Goal: Task Accomplishment & Management: Use online tool/utility

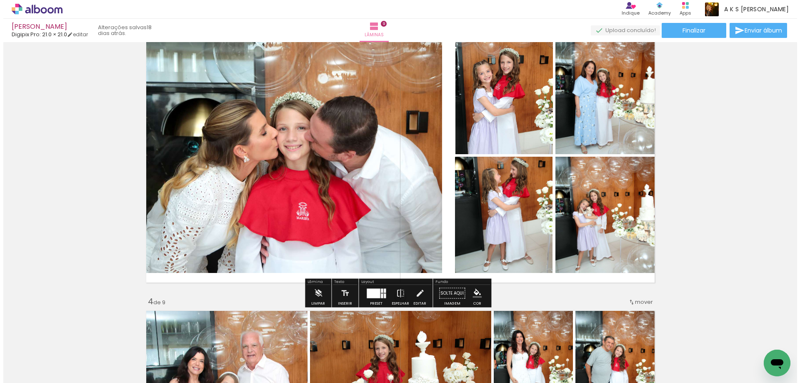
scroll to position [565, 0]
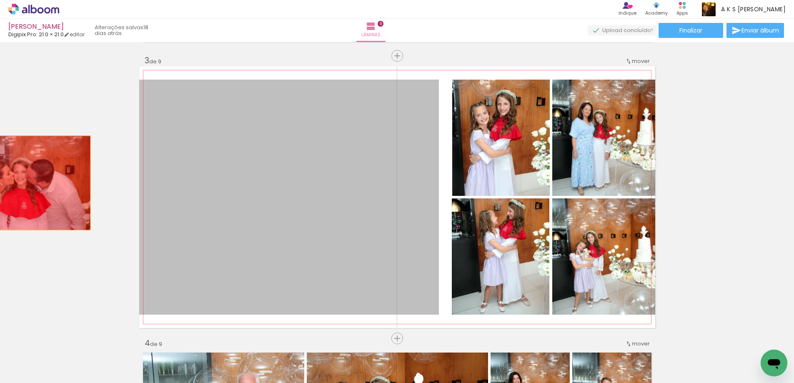
drag, startPoint x: 322, startPoint y: 188, endPoint x: 28, endPoint y: 179, distance: 293.9
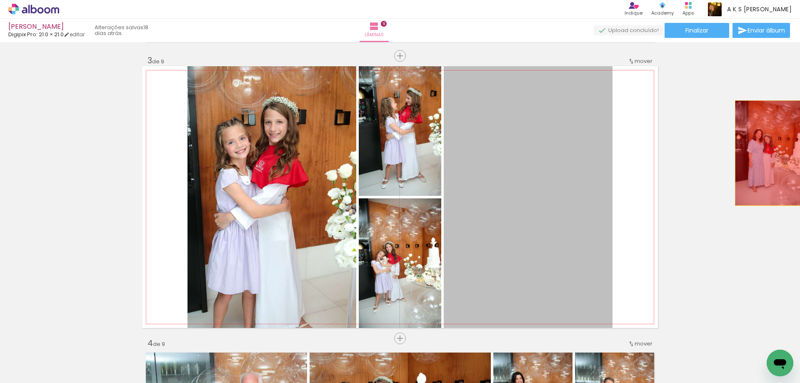
drag, startPoint x: 491, startPoint y: 169, endPoint x: 742, endPoint y: 150, distance: 252.4
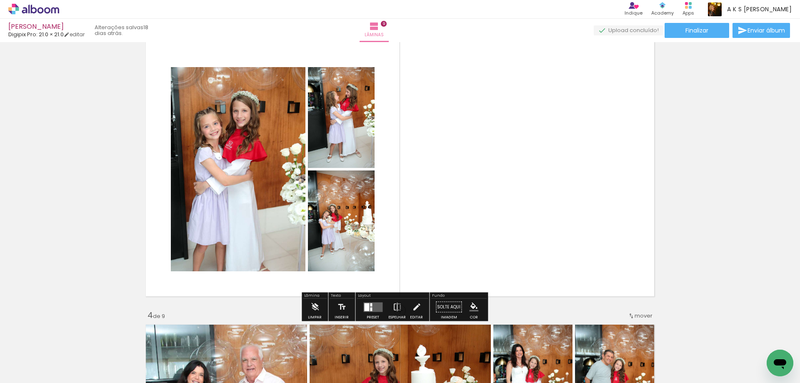
scroll to position [607, 0]
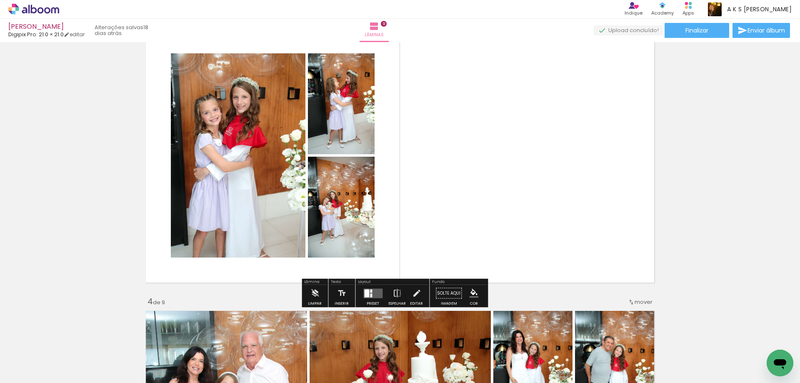
click at [364, 291] on div at bounding box center [366, 293] width 5 height 8
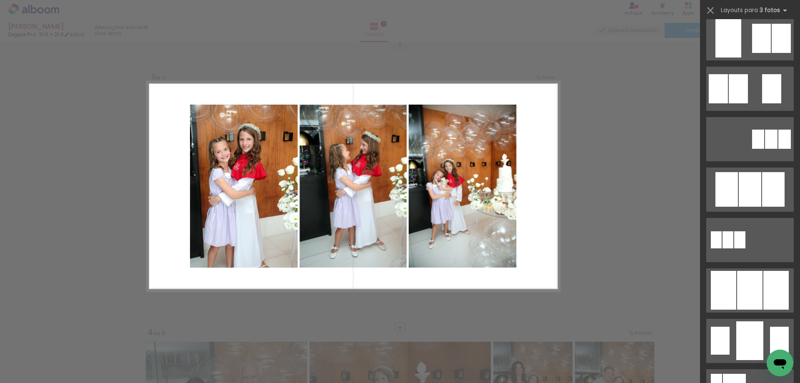
scroll to position [333, 0]
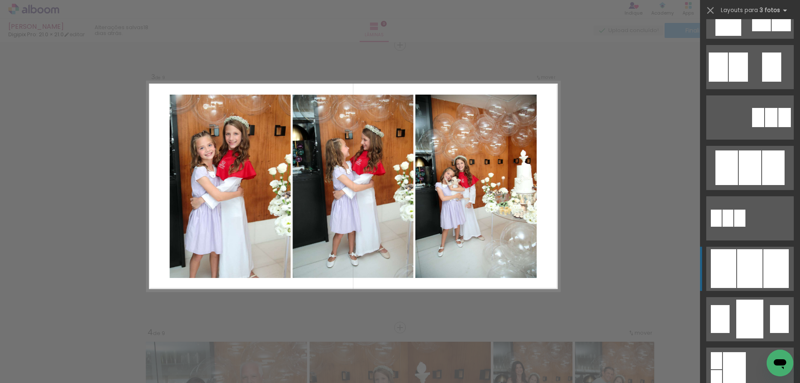
click at [364, 185] on div at bounding box center [750, 167] width 23 height 35
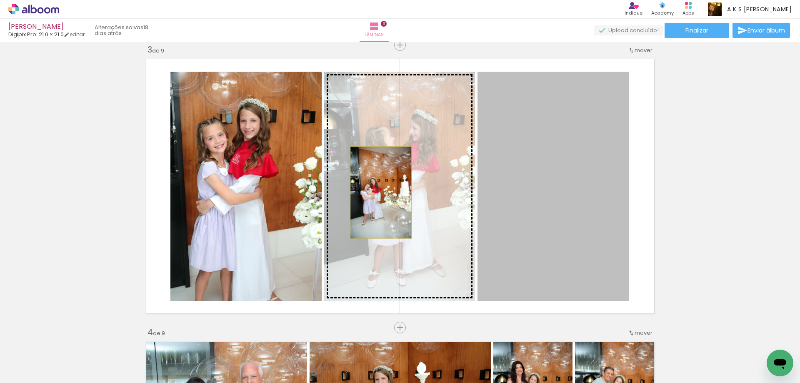
drag, startPoint x: 563, startPoint y: 188, endPoint x: 378, endPoint y: 193, distance: 185.5
click at [0, 0] on slot at bounding box center [0, 0] width 0 height 0
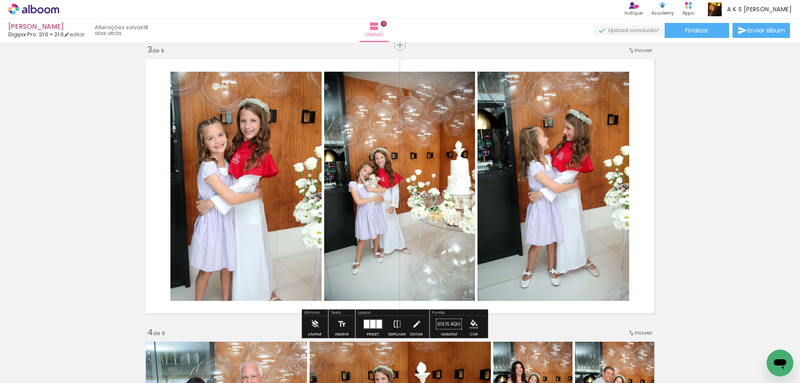
click at [236, 155] on quentale-photo at bounding box center [245, 186] width 151 height 229
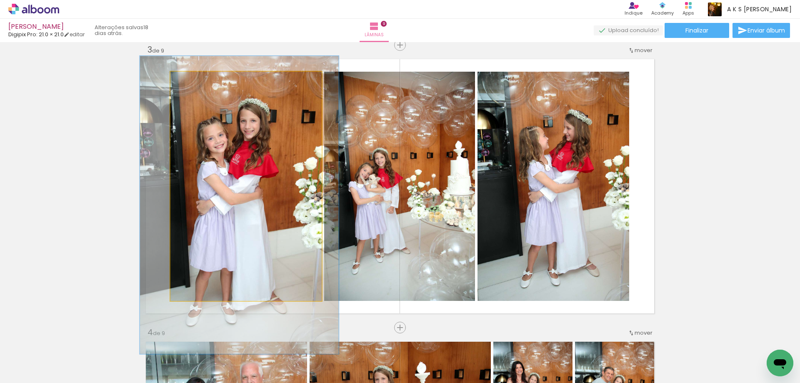
click at [242, 180] on quentale-photo at bounding box center [245, 186] width 151 height 229
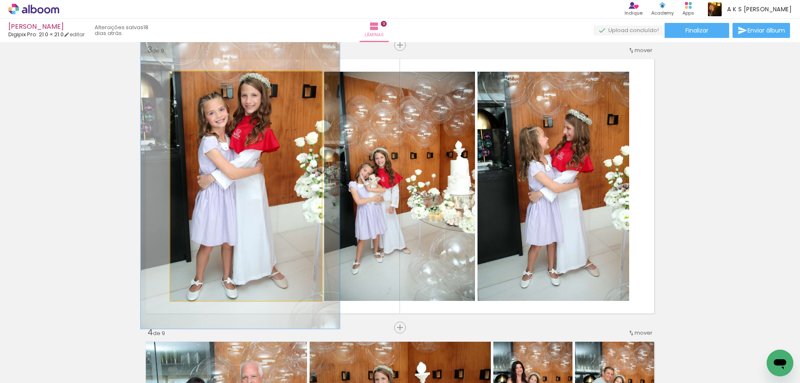
drag, startPoint x: 242, startPoint y: 179, endPoint x: 243, endPoint y: 153, distance: 25.4
click at [241, 110] on quentale-photo at bounding box center [245, 186] width 151 height 229
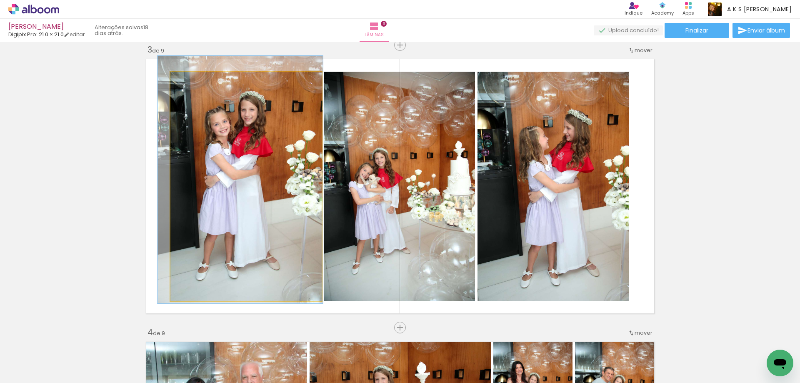
drag, startPoint x: 197, startPoint y: 83, endPoint x: 191, endPoint y: 84, distance: 5.9
type paper-slider "108"
click at [190, 84] on div at bounding box center [192, 80] width 13 height 13
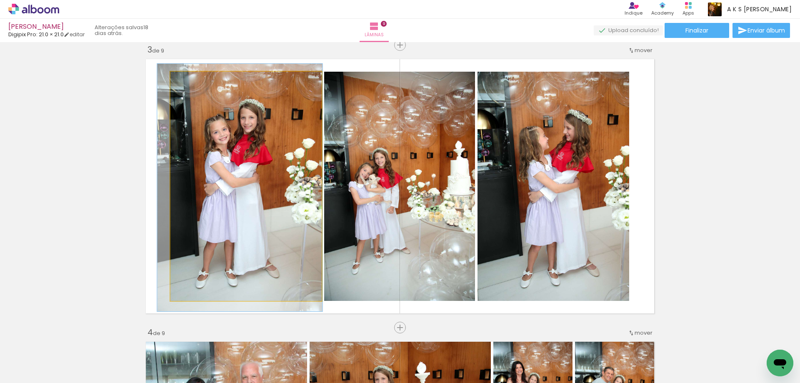
drag, startPoint x: 260, startPoint y: 115, endPoint x: 260, endPoint y: 123, distance: 7.9
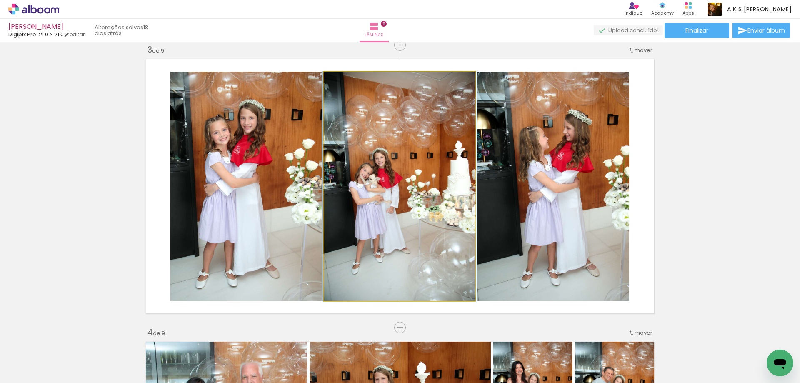
drag, startPoint x: 344, startPoint y: 78, endPoint x: 338, endPoint y: 79, distance: 5.9
click at [338, 79] on div at bounding box center [343, 80] width 13 height 13
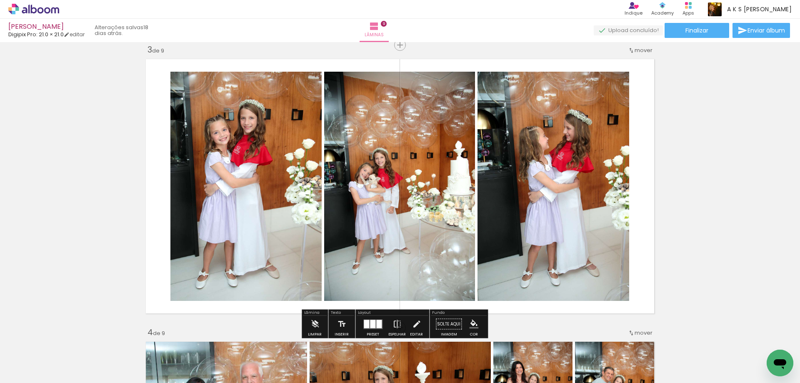
click at [253, 158] on quentale-photo at bounding box center [245, 186] width 151 height 229
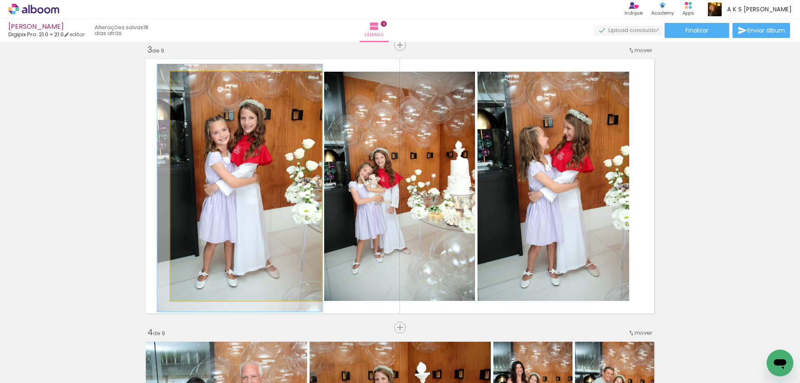
click at [253, 158] on quentale-photo at bounding box center [245, 186] width 151 height 229
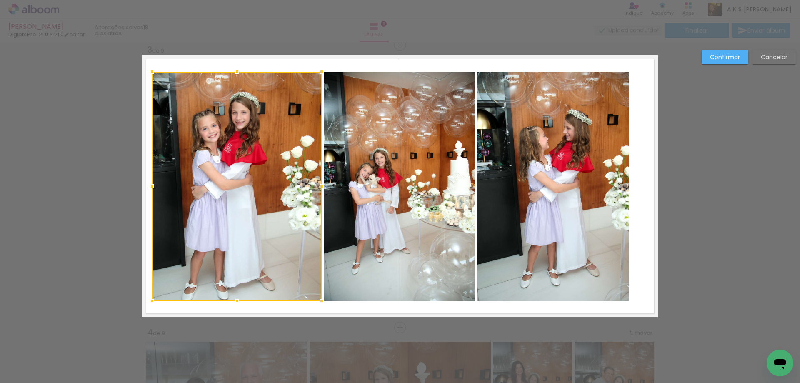
drag, startPoint x: 170, startPoint y: 187, endPoint x: 151, endPoint y: 188, distance: 18.4
click at [151, 188] on div at bounding box center [152, 186] width 17 height 17
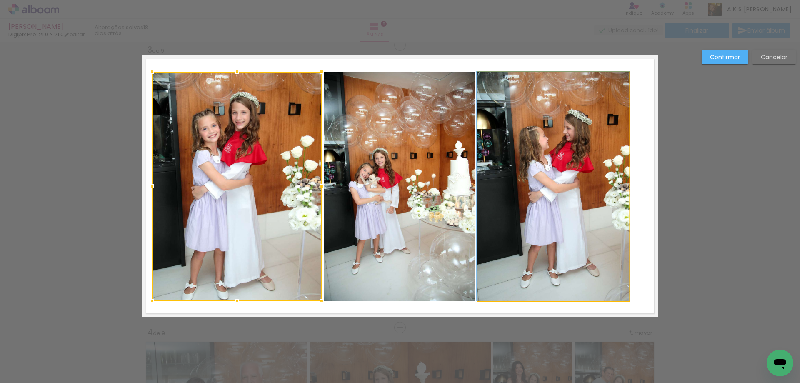
click at [364, 164] on quentale-photo at bounding box center [554, 186] width 152 height 229
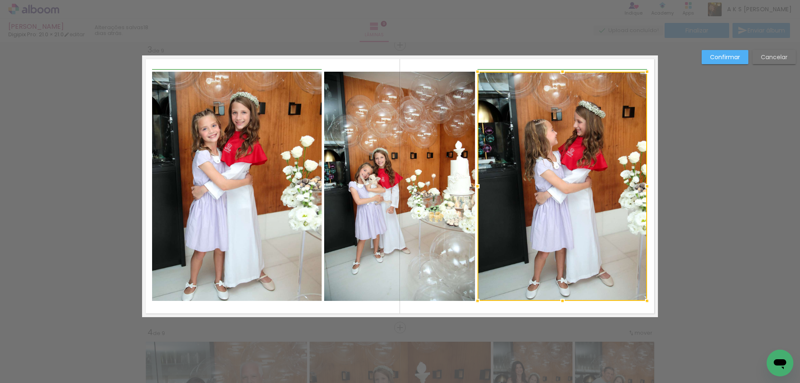
drag, startPoint x: 627, startPoint y: 188, endPoint x: 637, endPoint y: 190, distance: 10.3
click at [364, 188] on div at bounding box center [647, 186] width 17 height 17
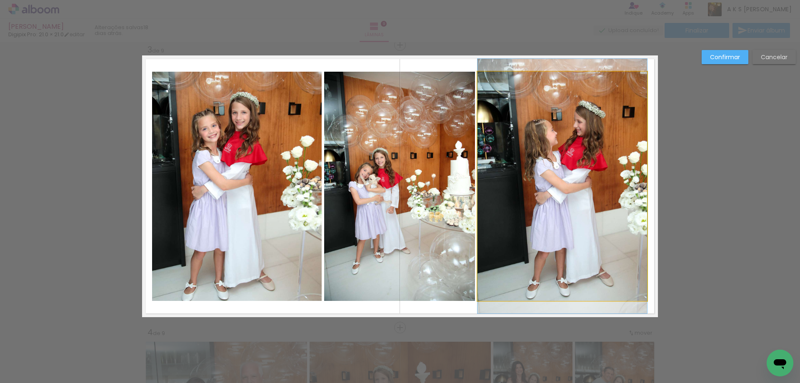
click at [364, 192] on quentale-photo at bounding box center [563, 186] width 170 height 229
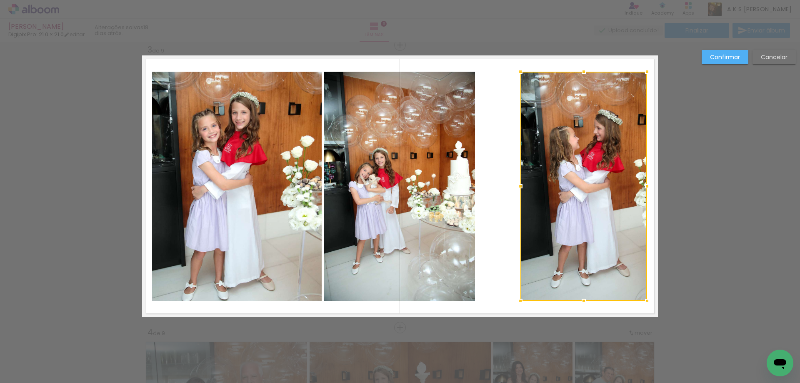
drag, startPoint x: 474, startPoint y: 186, endPoint x: 497, endPoint y: 183, distance: 23.1
click at [364, 183] on div at bounding box center [520, 186] width 17 height 17
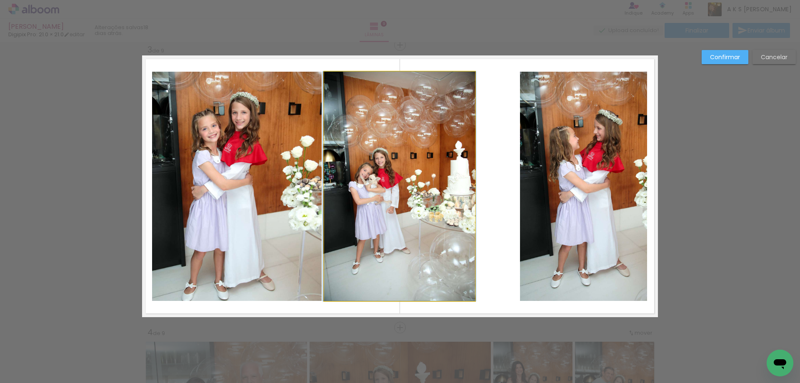
click at [364, 177] on quentale-photo at bounding box center [399, 186] width 151 height 229
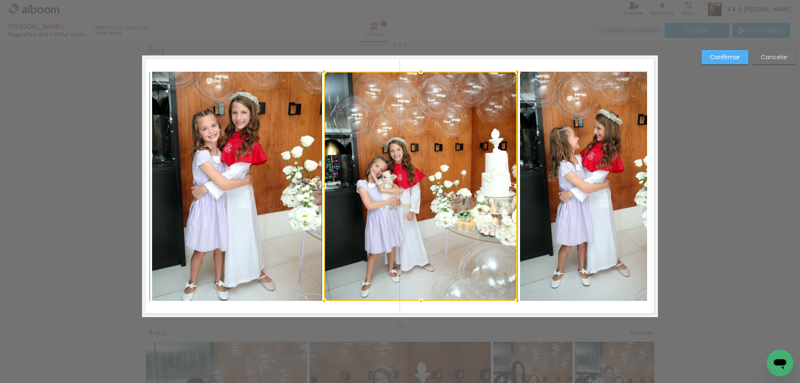
drag, startPoint x: 472, startPoint y: 75, endPoint x: 514, endPoint y: 77, distance: 42.2
click at [364, 77] on div at bounding box center [517, 71] width 17 height 17
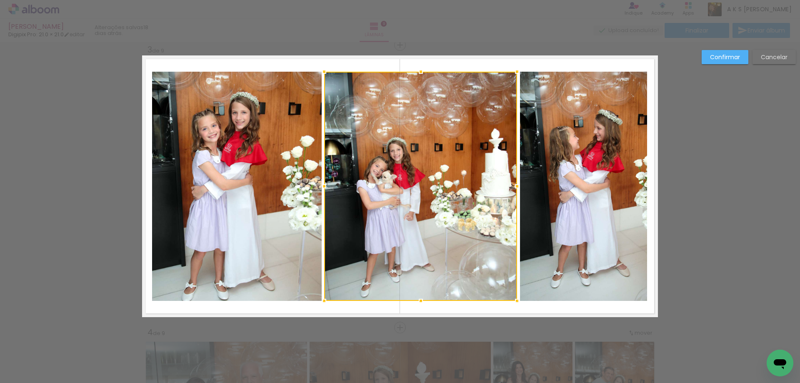
click at [364, 77] on div at bounding box center [517, 71] width 17 height 17
click at [0, 0] on slot "Confirmar" at bounding box center [0, 0] width 0 height 0
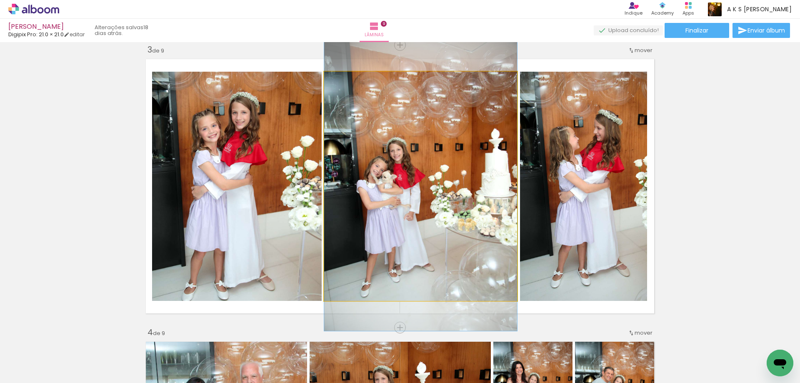
click at [340, 82] on div at bounding box center [344, 81] width 8 height 8
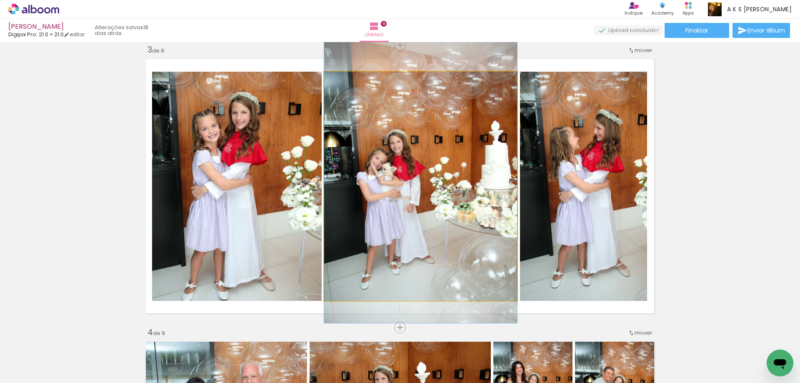
drag, startPoint x: 389, startPoint y: 163, endPoint x: 376, endPoint y: 155, distance: 15.5
click at [364, 152] on quentale-photo at bounding box center [420, 186] width 193 height 229
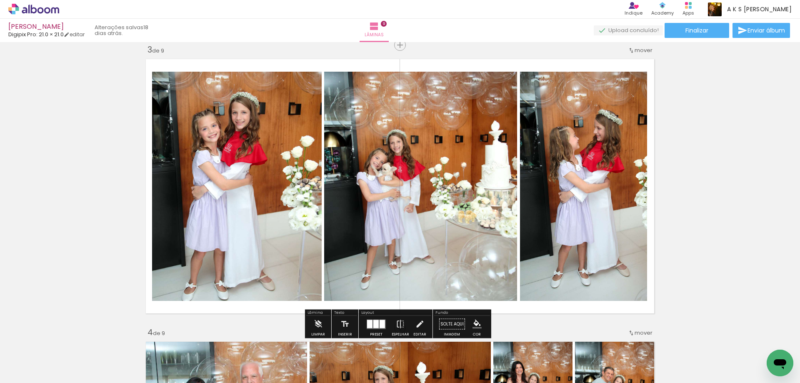
click at [364, 152] on quentale-photo at bounding box center [420, 186] width 193 height 229
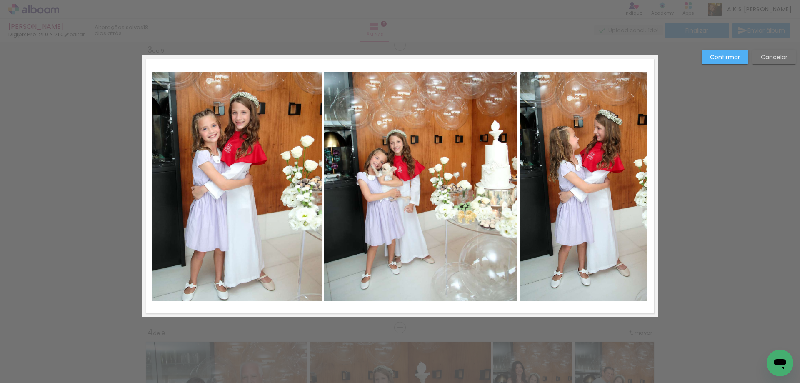
click at [364, 170] on quentale-photo at bounding box center [420, 186] width 193 height 229
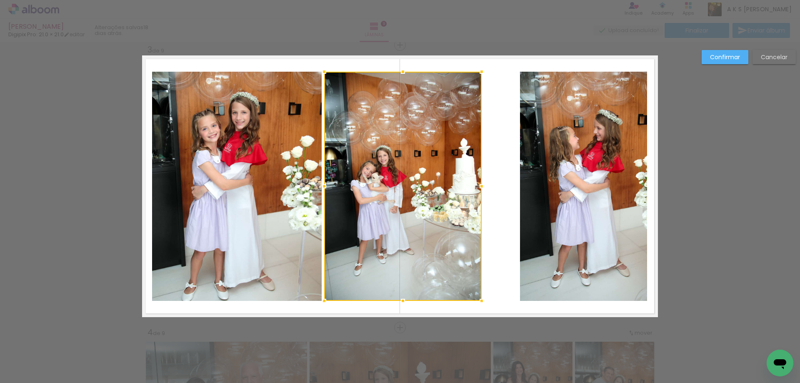
drag, startPoint x: 516, startPoint y: 184, endPoint x: 481, endPoint y: 187, distance: 34.7
click at [364, 187] on div at bounding box center [481, 186] width 17 height 17
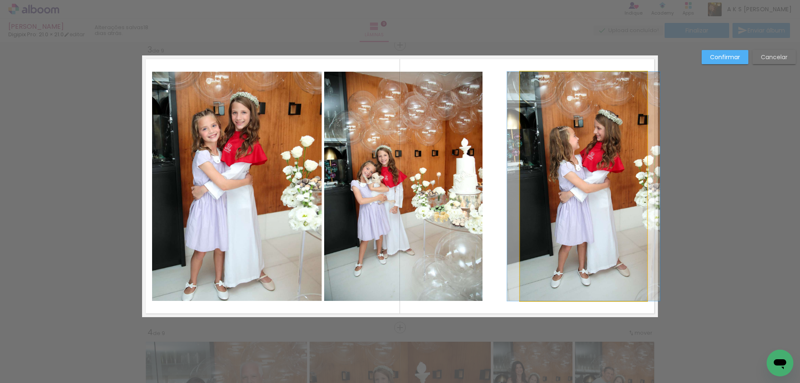
drag, startPoint x: 553, startPoint y: 114, endPoint x: 534, endPoint y: 159, distance: 49.5
click at [364, 114] on quentale-photo at bounding box center [583, 186] width 127 height 229
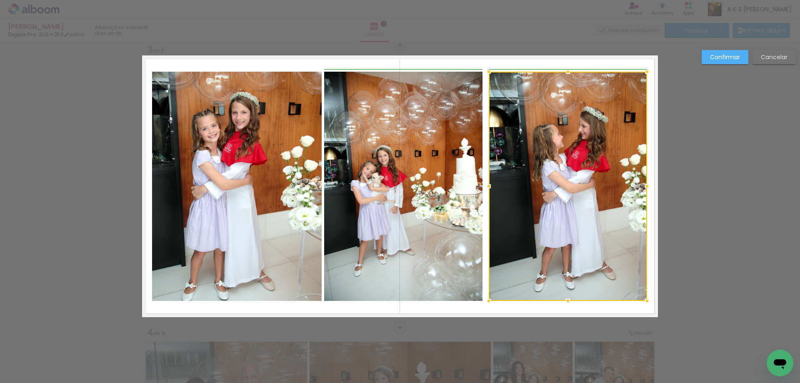
drag, startPoint x: 517, startPoint y: 184, endPoint x: 485, endPoint y: 189, distance: 32.0
click at [364, 189] on div at bounding box center [488, 186] width 17 height 17
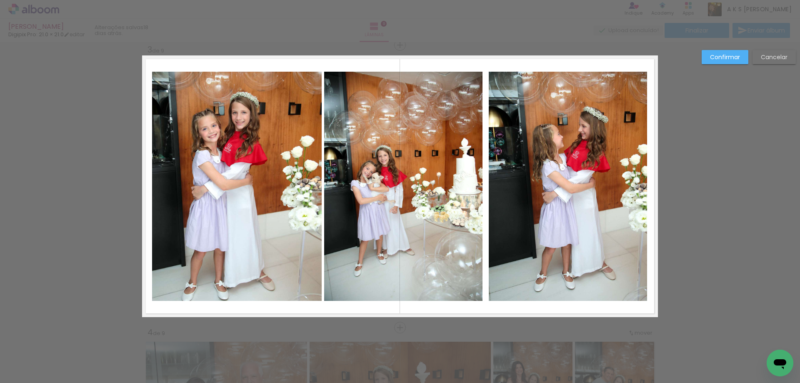
click at [0, 0] on slot "Confirmar" at bounding box center [0, 0] width 0 height 0
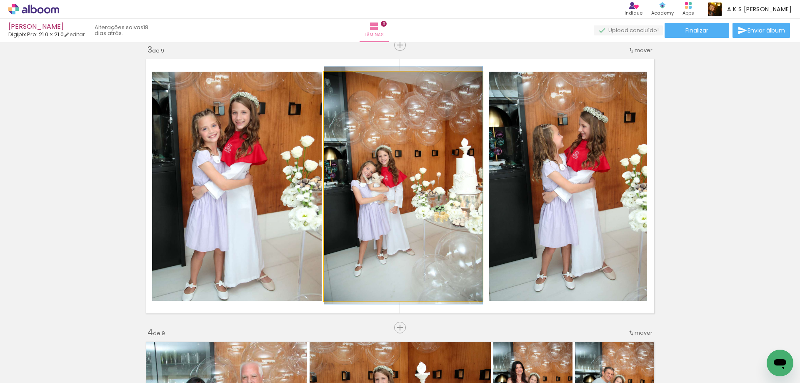
click at [346, 83] on div at bounding box center [343, 80] width 13 height 13
drag, startPoint x: 407, startPoint y: 139, endPoint x: 398, endPoint y: 139, distance: 8.8
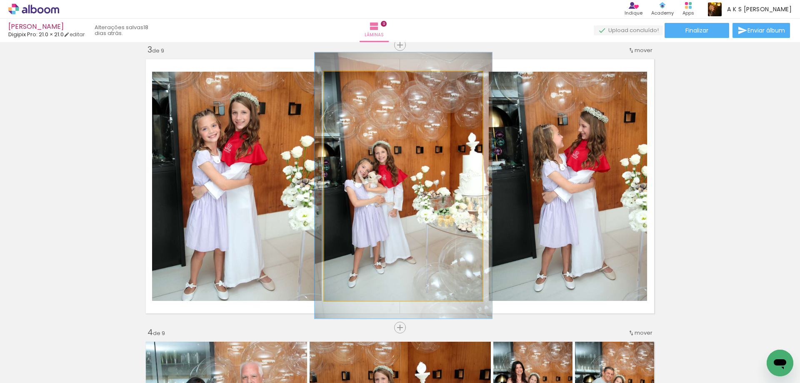
drag, startPoint x: 343, startPoint y: 85, endPoint x: 352, endPoint y: 99, distance: 17.1
type paper-slider "112"
click at [346, 85] on div at bounding box center [346, 80] width 13 height 13
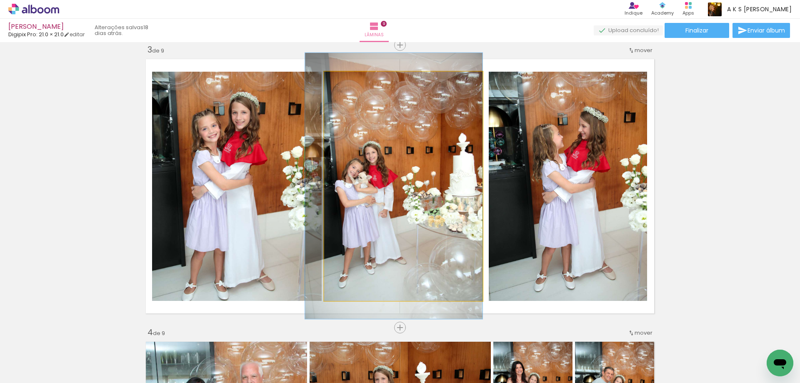
drag, startPoint x: 410, startPoint y: 150, endPoint x: 399, endPoint y: 150, distance: 10.4
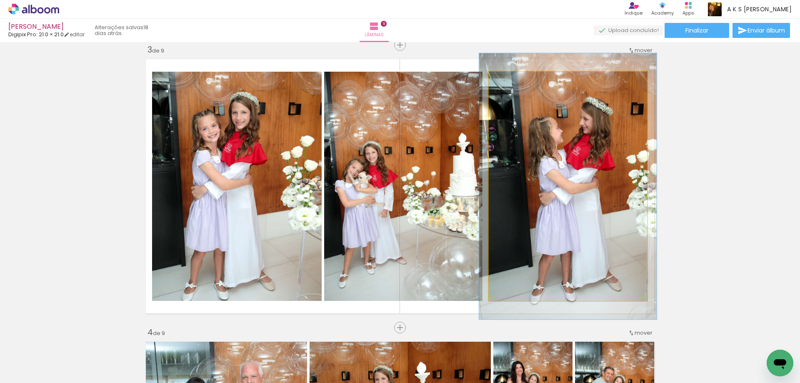
drag, startPoint x: 505, startPoint y: 80, endPoint x: 531, endPoint y: 113, distance: 42.5
type paper-slider "112"
click at [364, 80] on div at bounding box center [512, 81] width 8 height 8
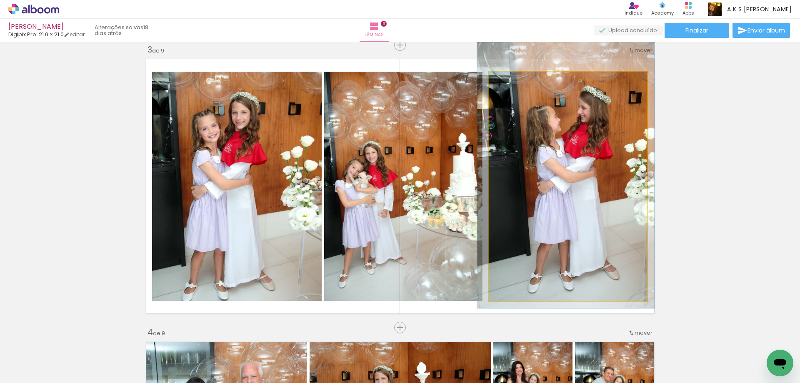
drag, startPoint x: 560, startPoint y: 147, endPoint x: 560, endPoint y: 136, distance: 10.8
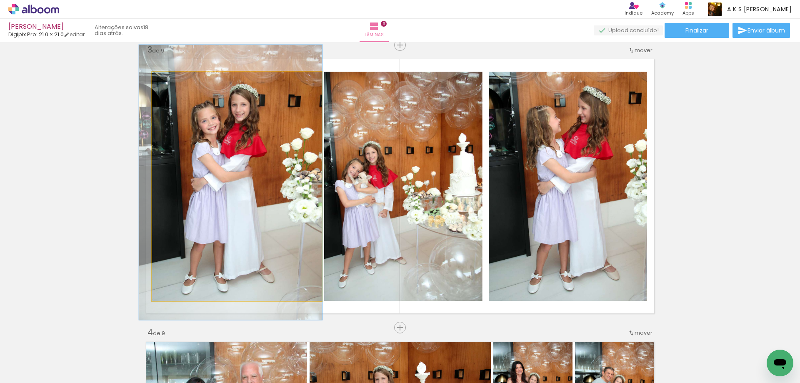
drag, startPoint x: 246, startPoint y: 175, endPoint x: 246, endPoint y: 166, distance: 9.2
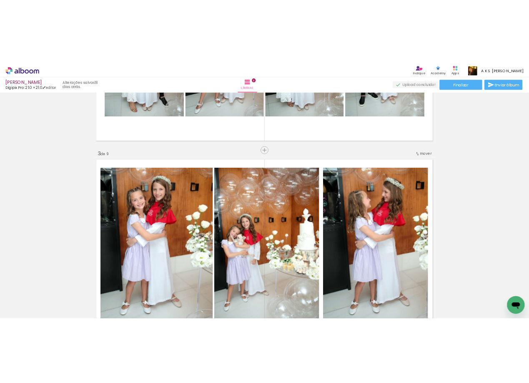
scroll to position [493, 0]
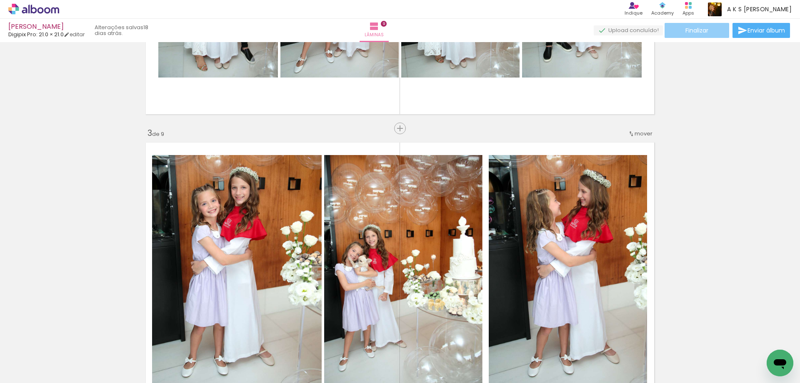
click at [364, 32] on span "Finalizar" at bounding box center [697, 31] width 23 height 6
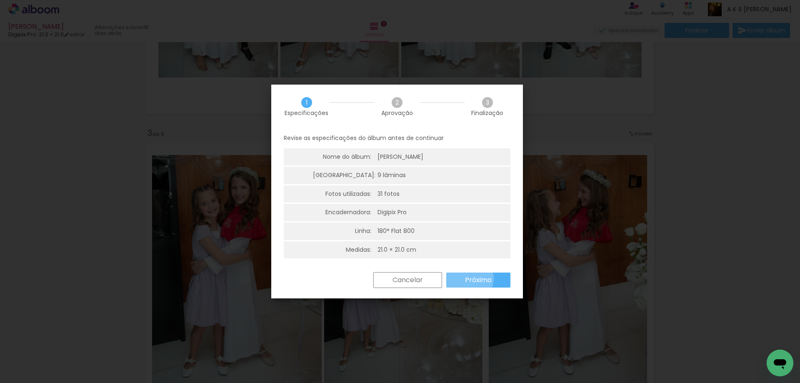
click at [0, 0] on slot "Próximo" at bounding box center [0, 0] width 0 height 0
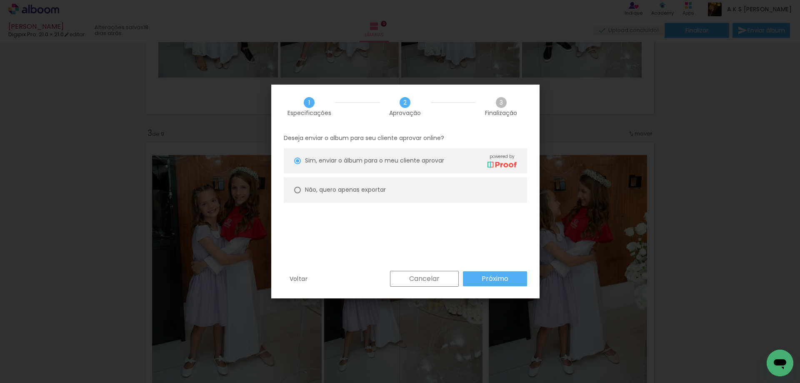
click at [0, 0] on slot "Não, quero apenas exportar" at bounding box center [0, 0] width 0 height 0
type paper-radio-button "on"
click at [364, 272] on paper-button "Próximo" at bounding box center [495, 278] width 64 height 15
type input "Alta, 300 DPI"
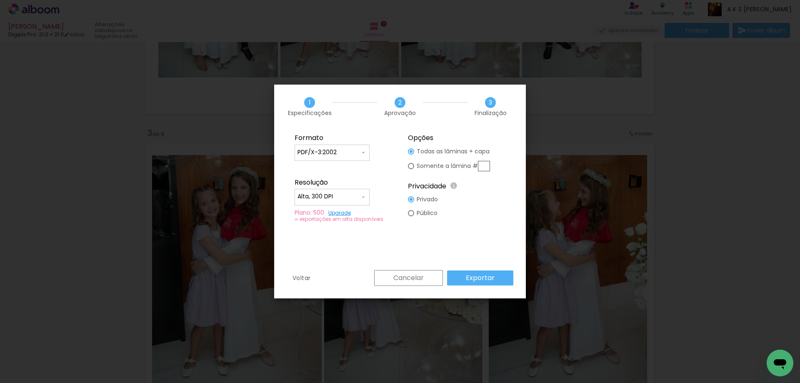
click at [364, 167] on input "text" at bounding box center [484, 166] width 12 height 10
type paper-radio-button "on"
type input "3"
click at [341, 157] on div at bounding box center [332, 156] width 69 height 1
click at [0, 0] on slot "JPG" at bounding box center [0, 0] width 0 height 0
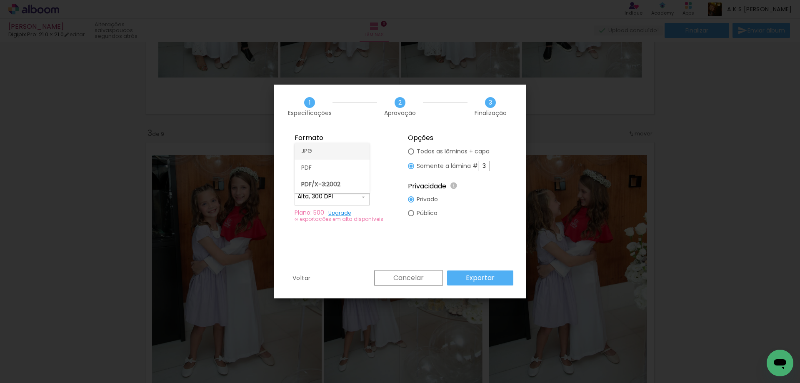
type input "JPG"
click at [0, 0] on slot "Exportar" at bounding box center [0, 0] width 0 height 0
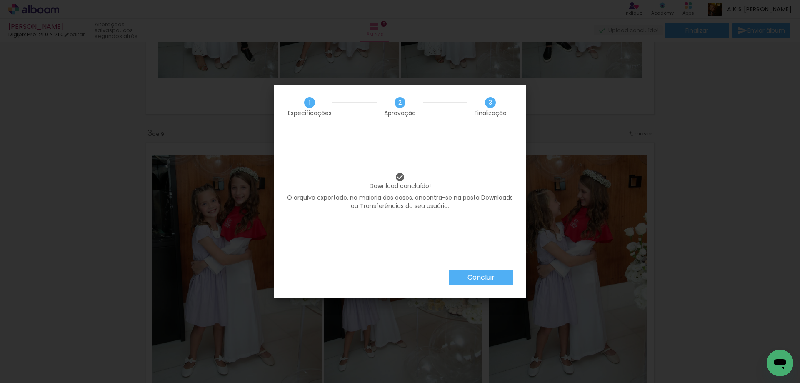
click at [364, 270] on div "Download concluído! O arquivo exportado, na maioria dos casos, encontra-se na p…" at bounding box center [400, 199] width 252 height 142
click at [0, 0] on slot "Concluir" at bounding box center [0, 0] width 0 height 0
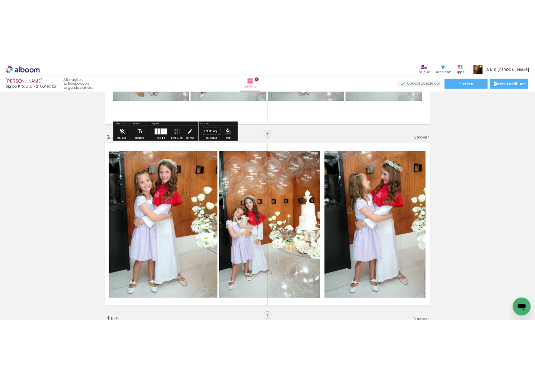
scroll to position [481, 0]
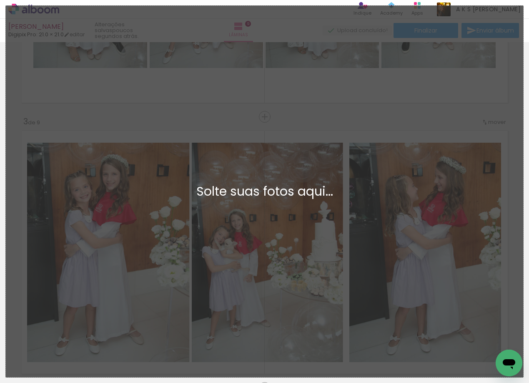
drag, startPoint x: 327, startPoint y: 8, endPoint x: 333, endPoint y: 2, distance: 8.9
click at [327, 8] on div "Adicionar Fotos Solte suas fotos aqui..." at bounding box center [264, 191] width 517 height 371
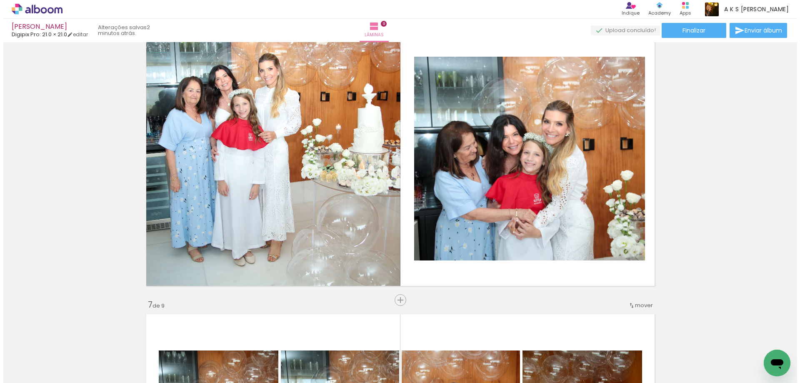
scroll to position [0, 820]
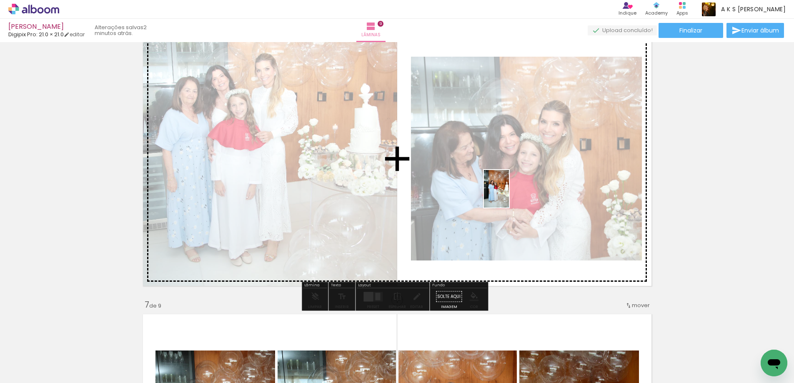
drag, startPoint x: 435, startPoint y: 361, endPoint x: 510, endPoint y: 194, distance: 183.2
click at [510, 194] on quentale-workspace at bounding box center [397, 191] width 794 height 383
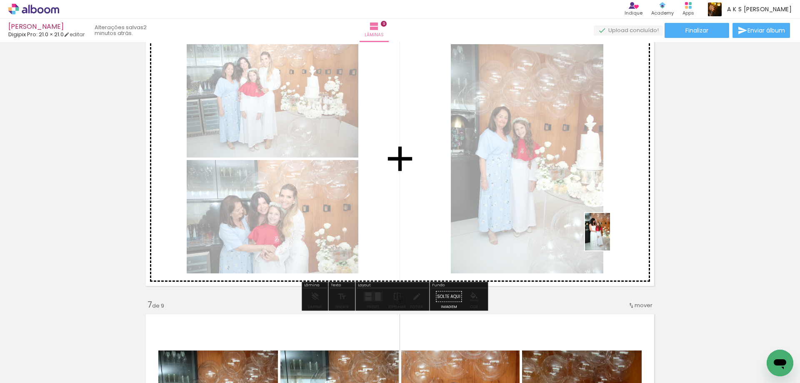
drag, startPoint x: 716, startPoint y: 356, endPoint x: 610, endPoint y: 238, distance: 158.8
click at [535, 238] on quentale-workspace at bounding box center [400, 191] width 800 height 383
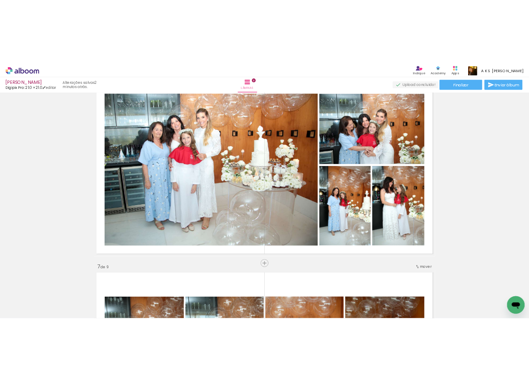
scroll to position [1409, 0]
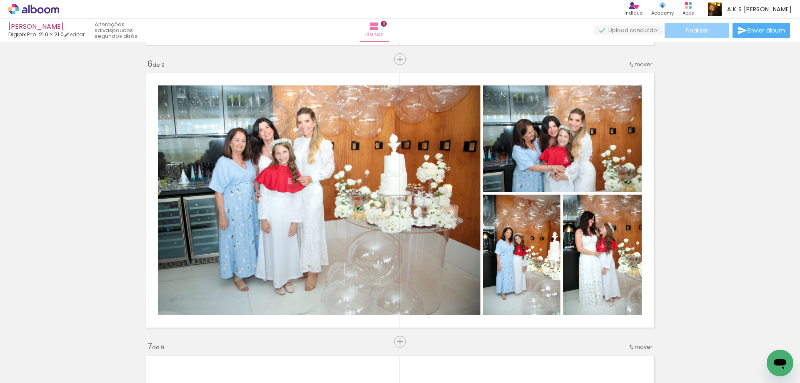
click at [535, 31] on span "Finalizar" at bounding box center [697, 31] width 23 height 6
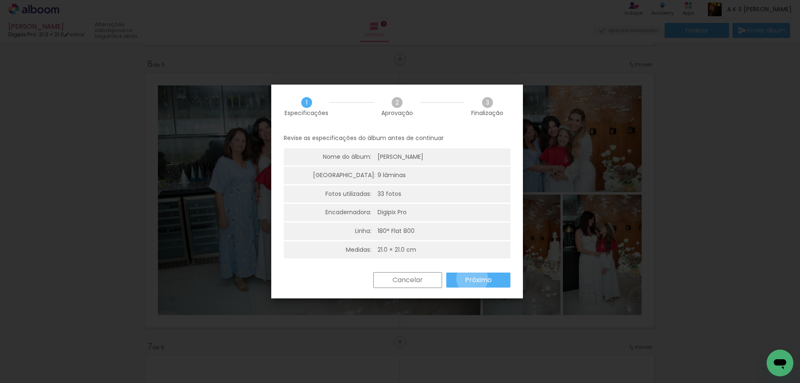
click at [0, 0] on slot "Próximo" at bounding box center [0, 0] width 0 height 0
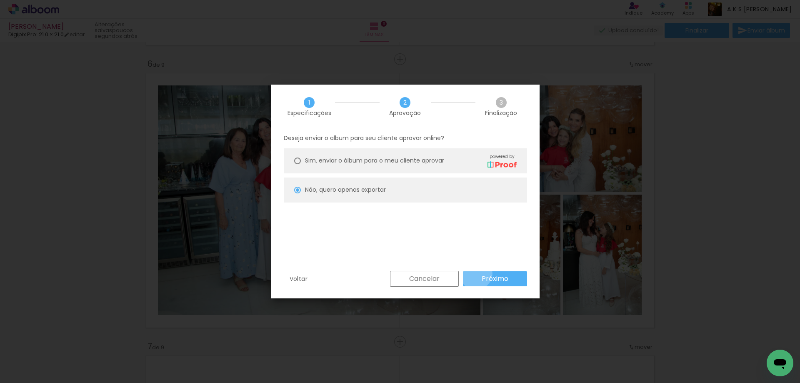
click at [476, 273] on paper-button "Próximo" at bounding box center [495, 278] width 64 height 15
type input "Alta, 300 DPI"
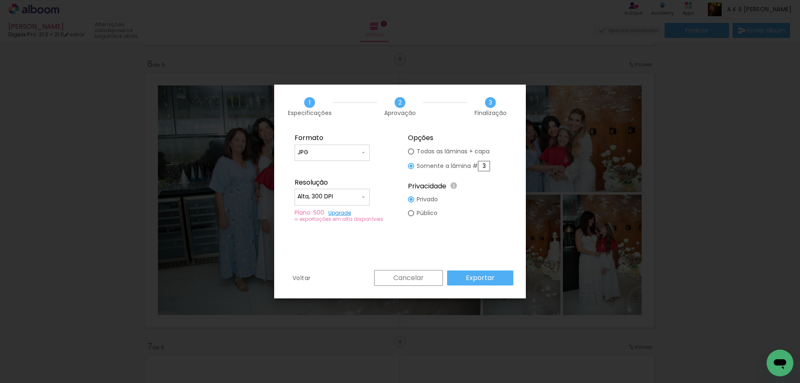
drag, startPoint x: 486, startPoint y: 166, endPoint x: 470, endPoint y: 160, distance: 16.6
click at [0, 0] on slot "Somente a lâmina # 3" at bounding box center [0, 0] width 0 height 0
type paper-radio-button "on"
type input "6"
click at [0, 0] on slot "Exportar" at bounding box center [0, 0] width 0 height 0
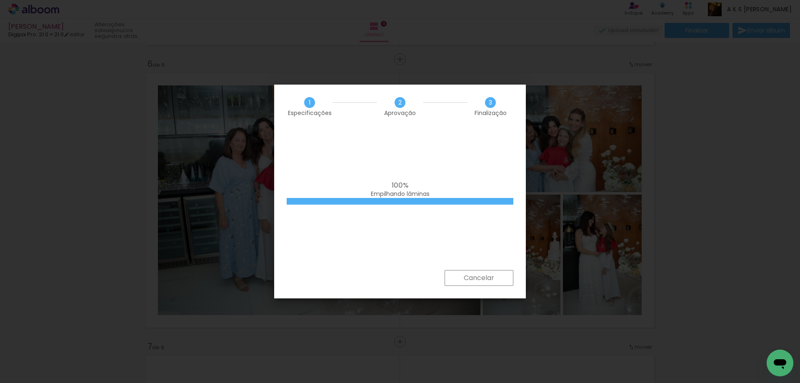
click at [535, 148] on iron-overlay-backdrop at bounding box center [400, 191] width 800 height 383
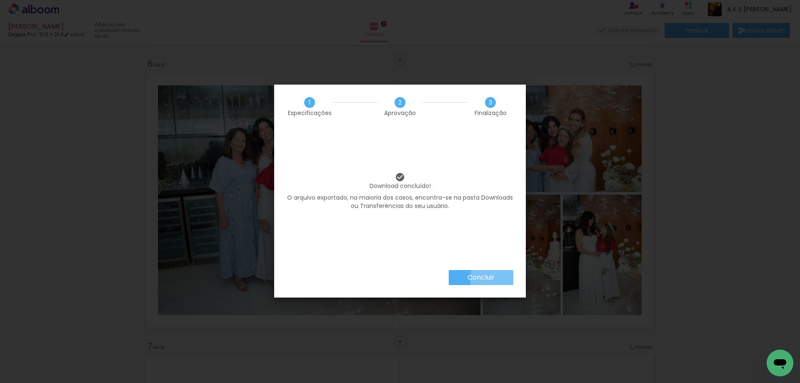
click at [498, 278] on paper-button "Concluir" at bounding box center [481, 277] width 65 height 15
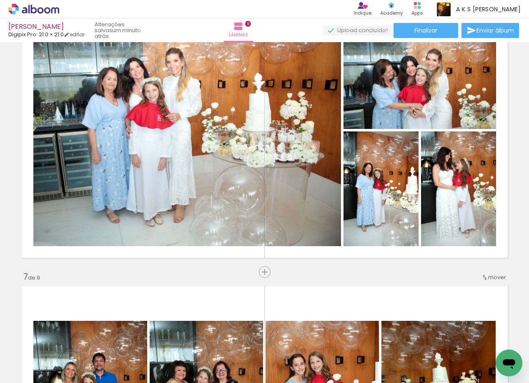
scroll to position [1363, 0]
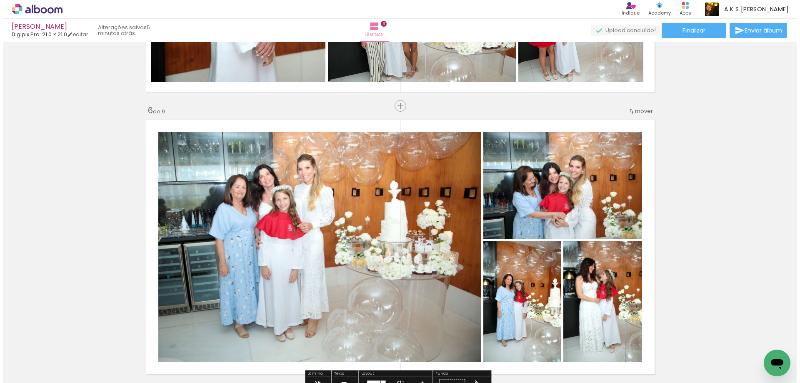
scroll to position [1409, 0]
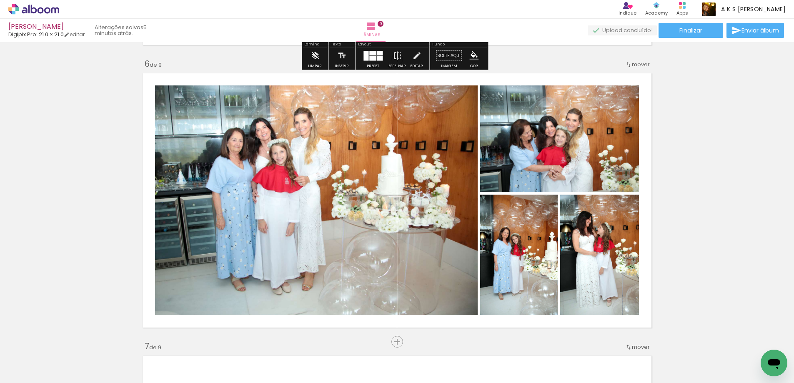
click at [33, 28] on div "[PERSON_NAME]" at bounding box center [46, 27] width 76 height 8
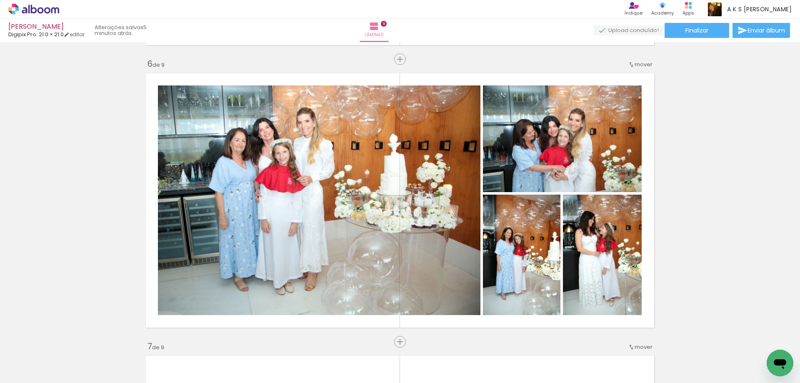
click at [41, 8] on icon at bounding box center [41, 10] width 6 height 6
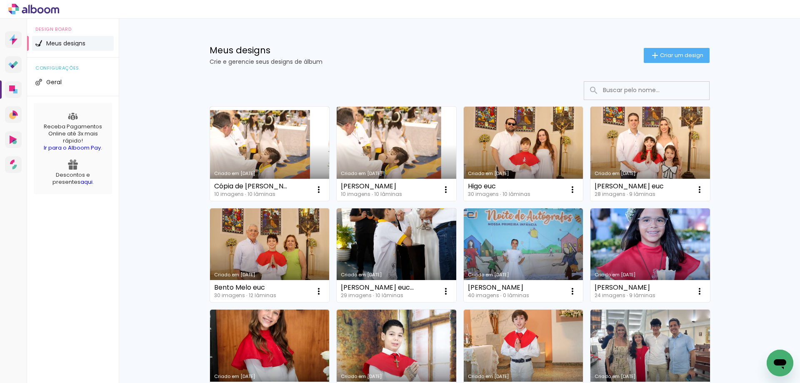
click at [396, 152] on link "Criado em [DATE]" at bounding box center [397, 154] width 120 height 94
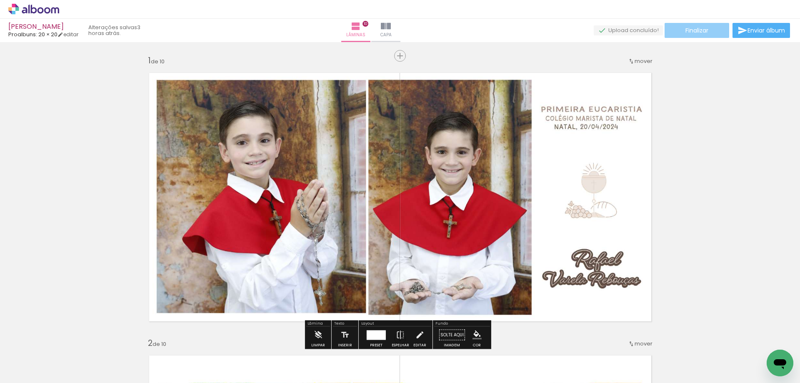
click at [702, 28] on span "Finalizar" at bounding box center [697, 31] width 23 height 6
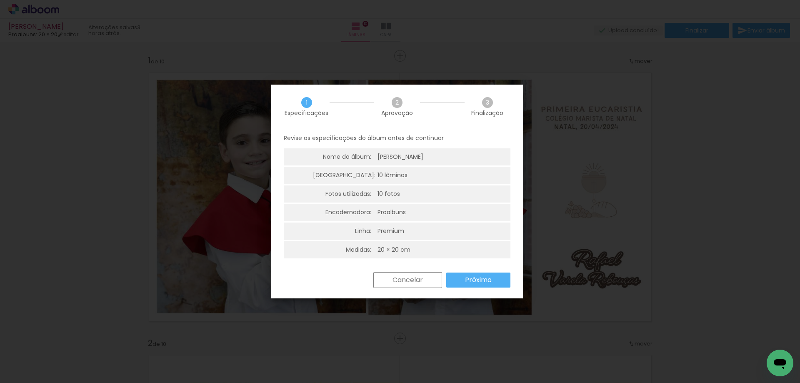
click at [0, 0] on slot "Próximo" at bounding box center [0, 0] width 0 height 0
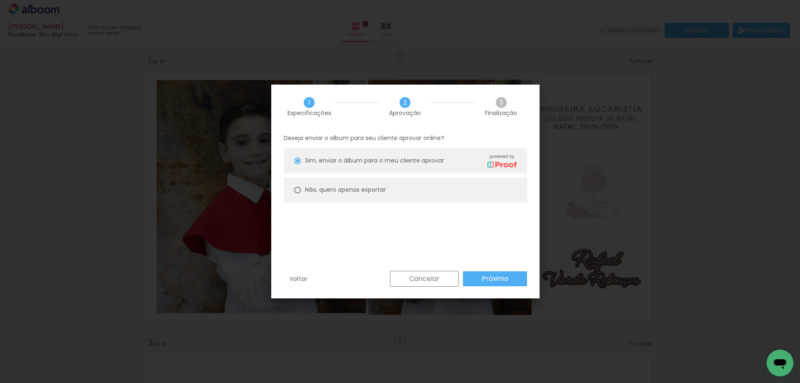
click at [335, 185] on paper-radio-button "Não, quero apenas exportar" at bounding box center [405, 190] width 243 height 25
type paper-radio-button "on"
click at [0, 0] on slot "Próximo" at bounding box center [0, 0] width 0 height 0
type input "Alta, 300 DPI"
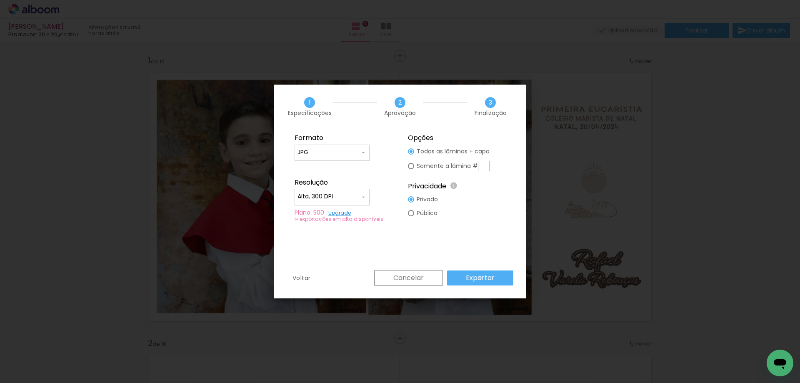
click at [0, 0] on slot "Exportar" at bounding box center [0, 0] width 0 height 0
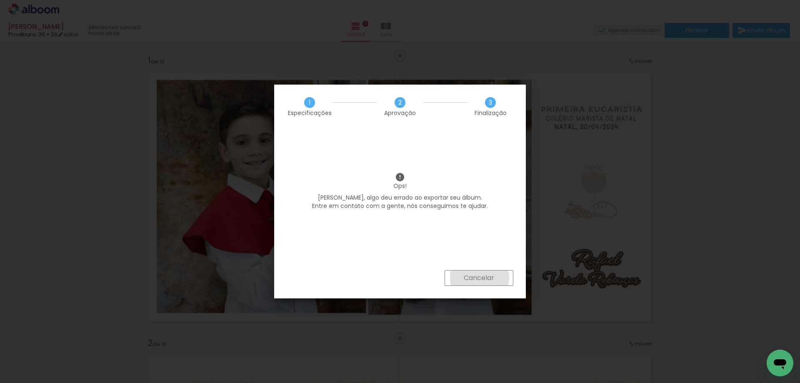
drag, startPoint x: 479, startPoint y: 278, endPoint x: 485, endPoint y: 255, distance: 22.8
click at [0, 0] on slot "Cancelar" at bounding box center [0, 0] width 0 height 0
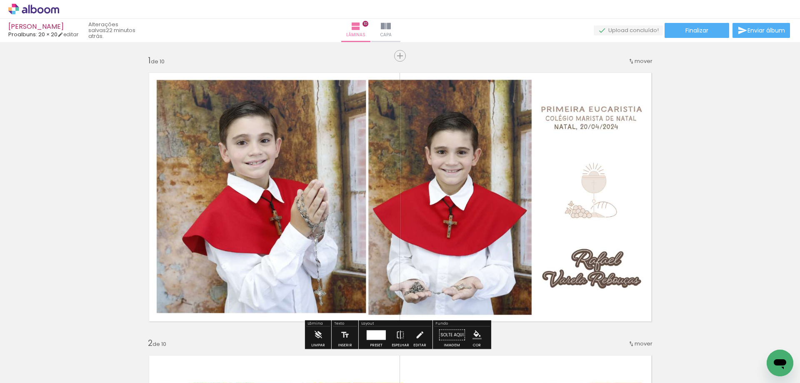
click at [20, 12] on icon at bounding box center [33, 9] width 51 height 11
